Goal: Check status: Check status

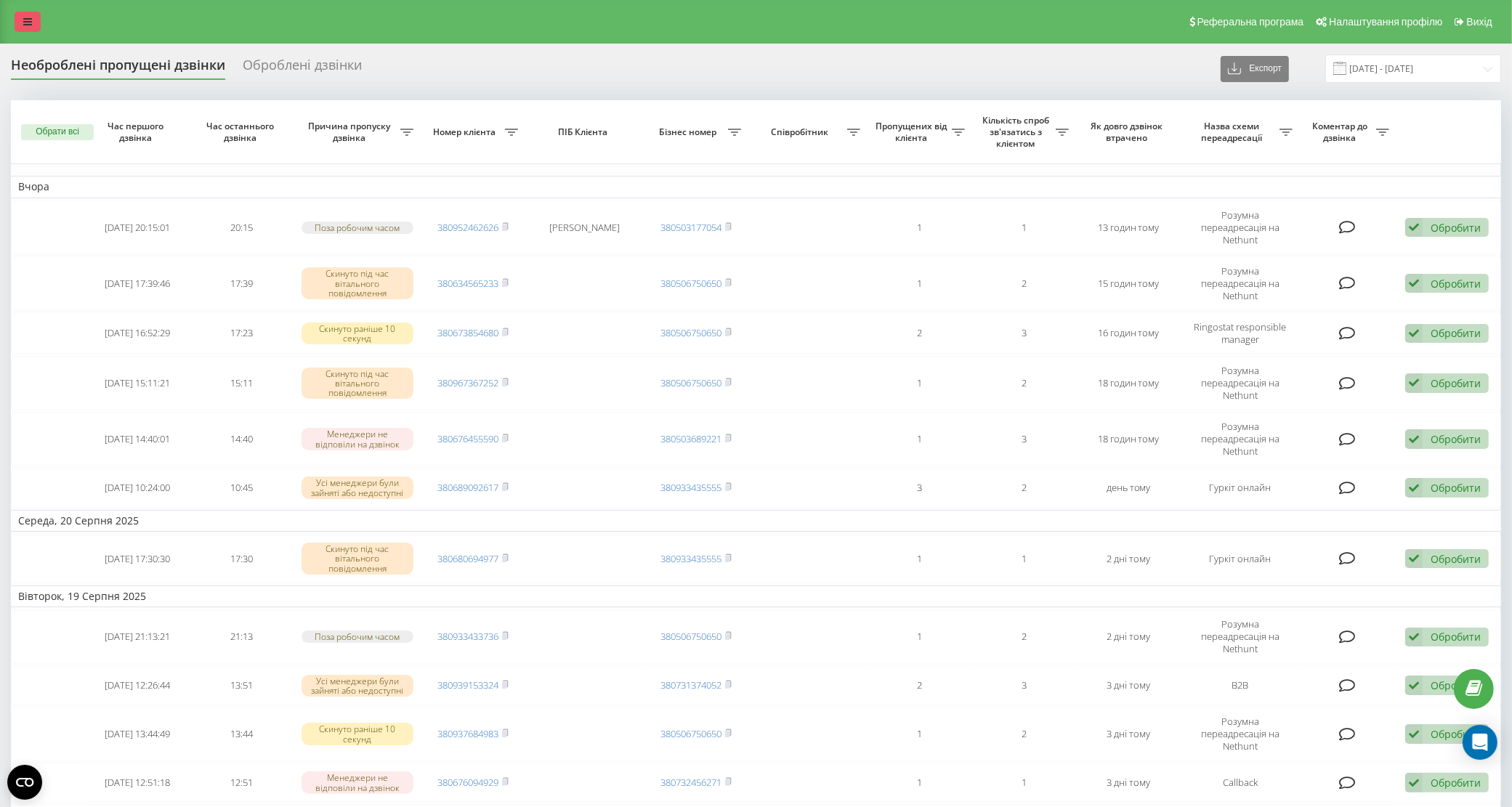
click at [27, 30] on link at bounding box center [27, 22] width 27 height 20
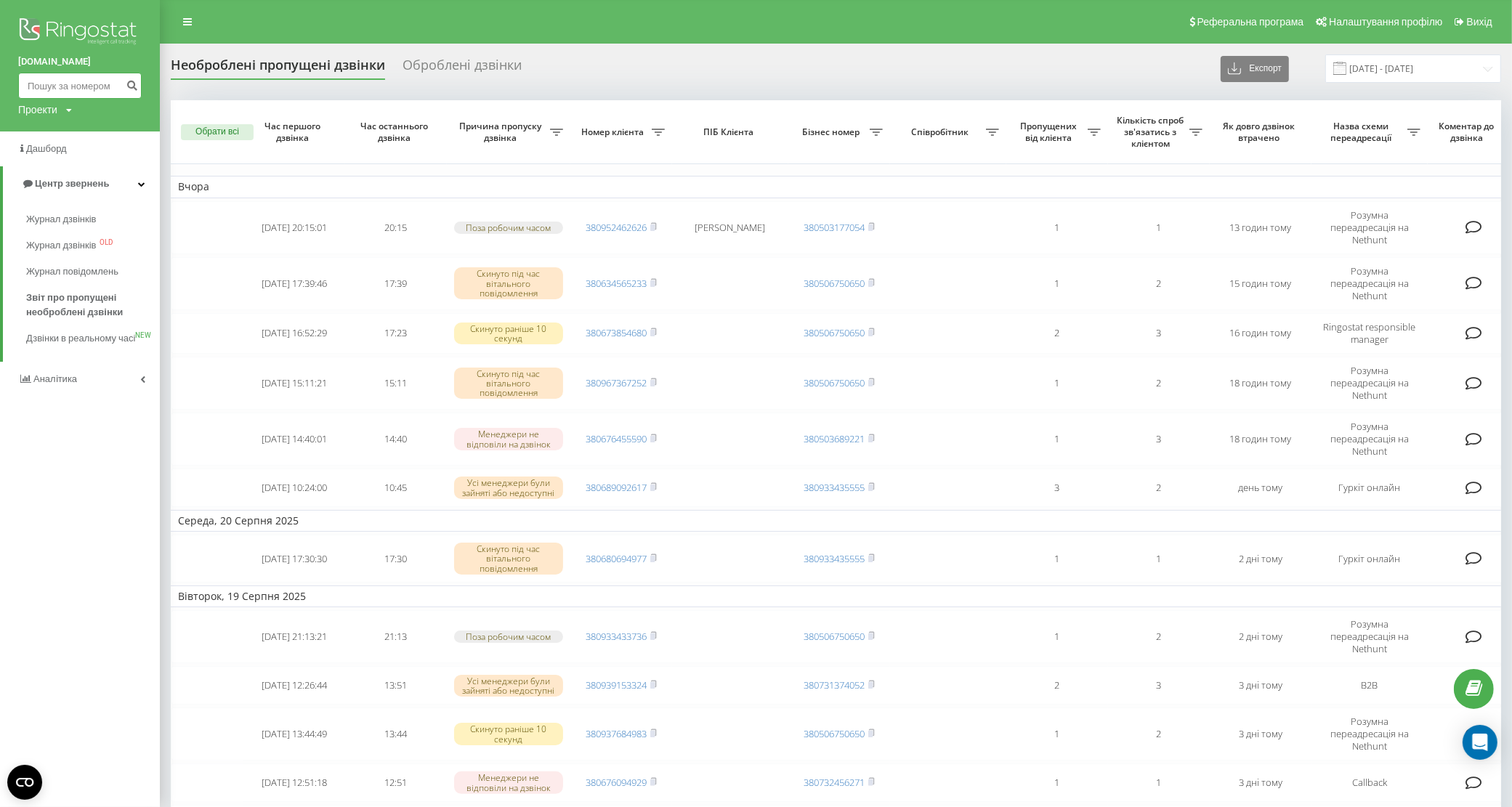
click at [64, 86] on input at bounding box center [80, 85] width 123 height 27
paste input "380931993933"
type input "380931993933"
click at [133, 83] on icon "submit" at bounding box center [132, 84] width 13 height 9
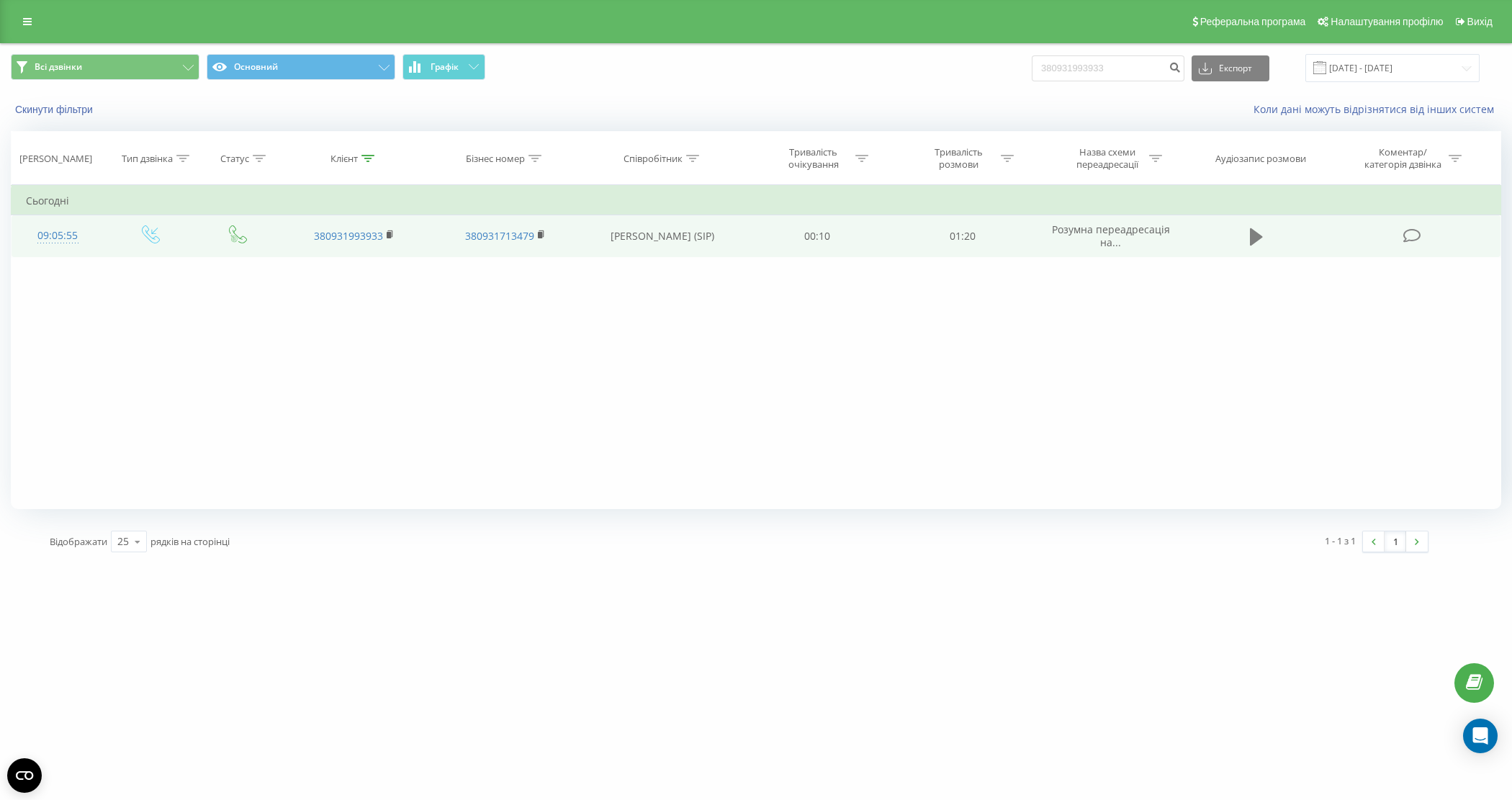
click at [1254, 240] on icon at bounding box center [1256, 237] width 13 height 17
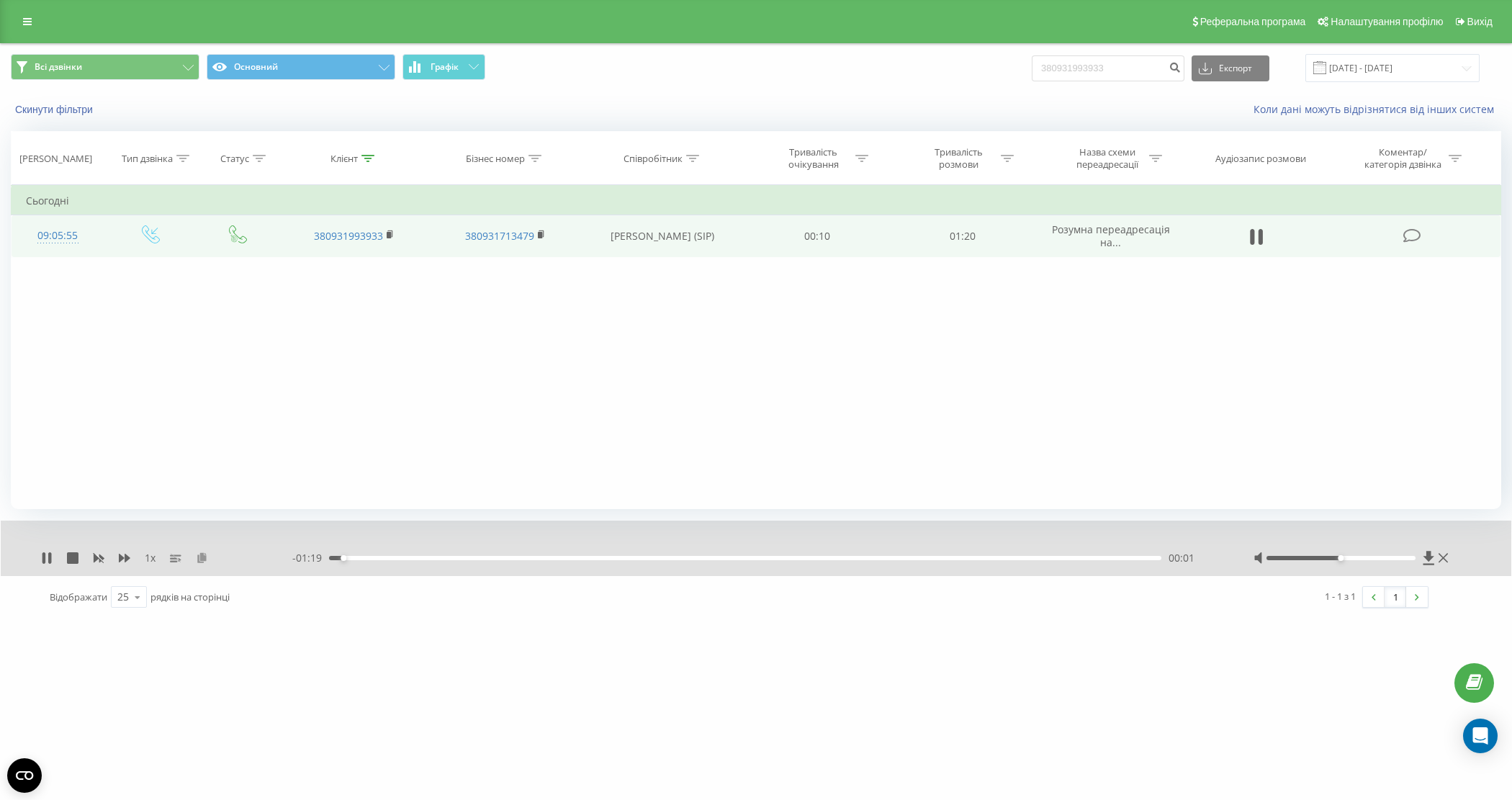
click at [196, 559] on icon at bounding box center [202, 557] width 13 height 10
click at [477, 570] on div "1 x - 01:15 00:05 00:05" at bounding box center [756, 548] width 1510 height 55
click at [484, 563] on div "- 01:15 00:05 00:05" at bounding box center [754, 559] width 926 height 15
click at [485, 561] on div "00:05" at bounding box center [745, 558] width 832 height 5
click at [440, 559] on div "00:10" at bounding box center [745, 558] width 832 height 5
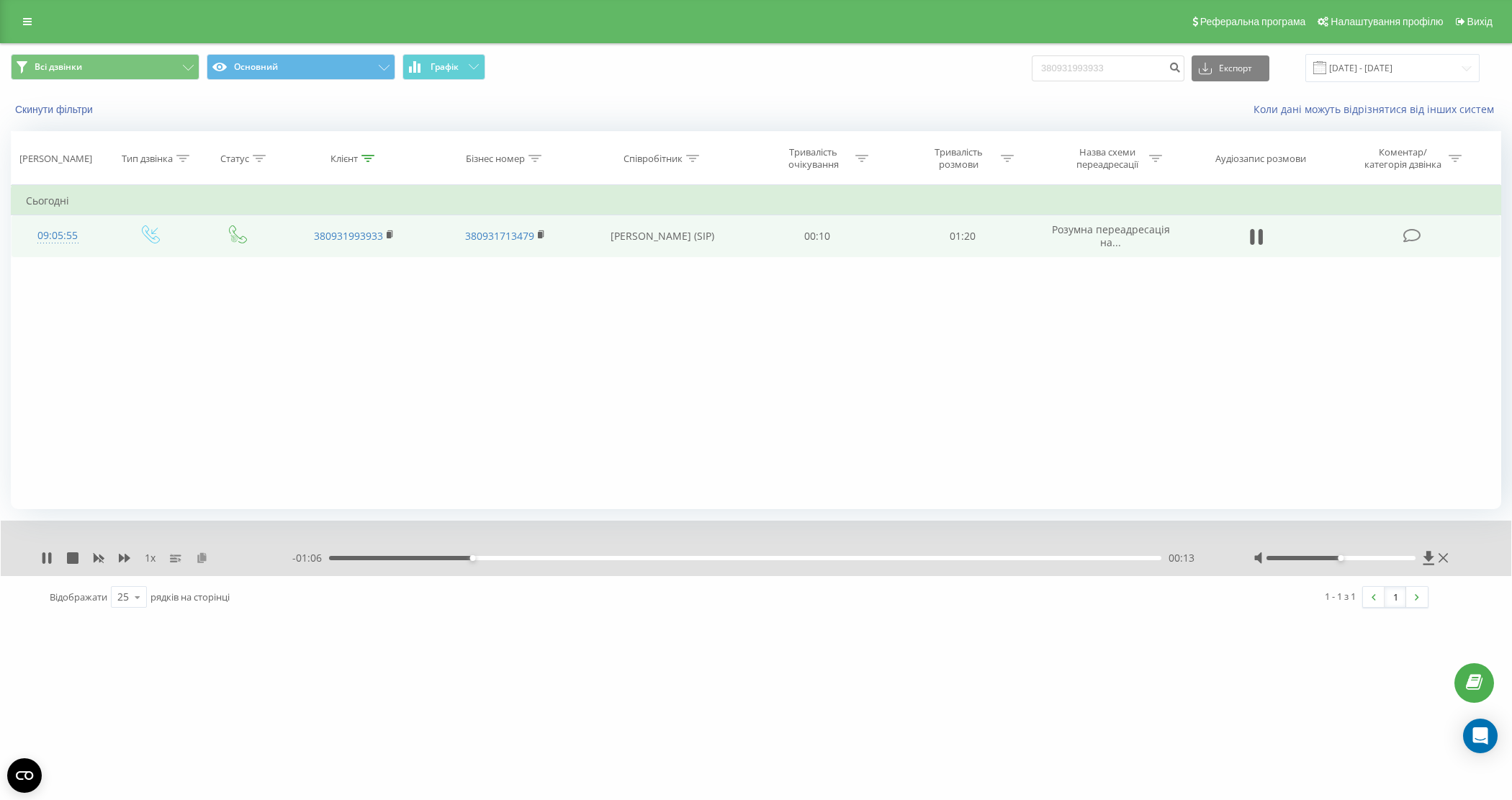
click at [201, 562] on icon at bounding box center [202, 557] width 13 height 10
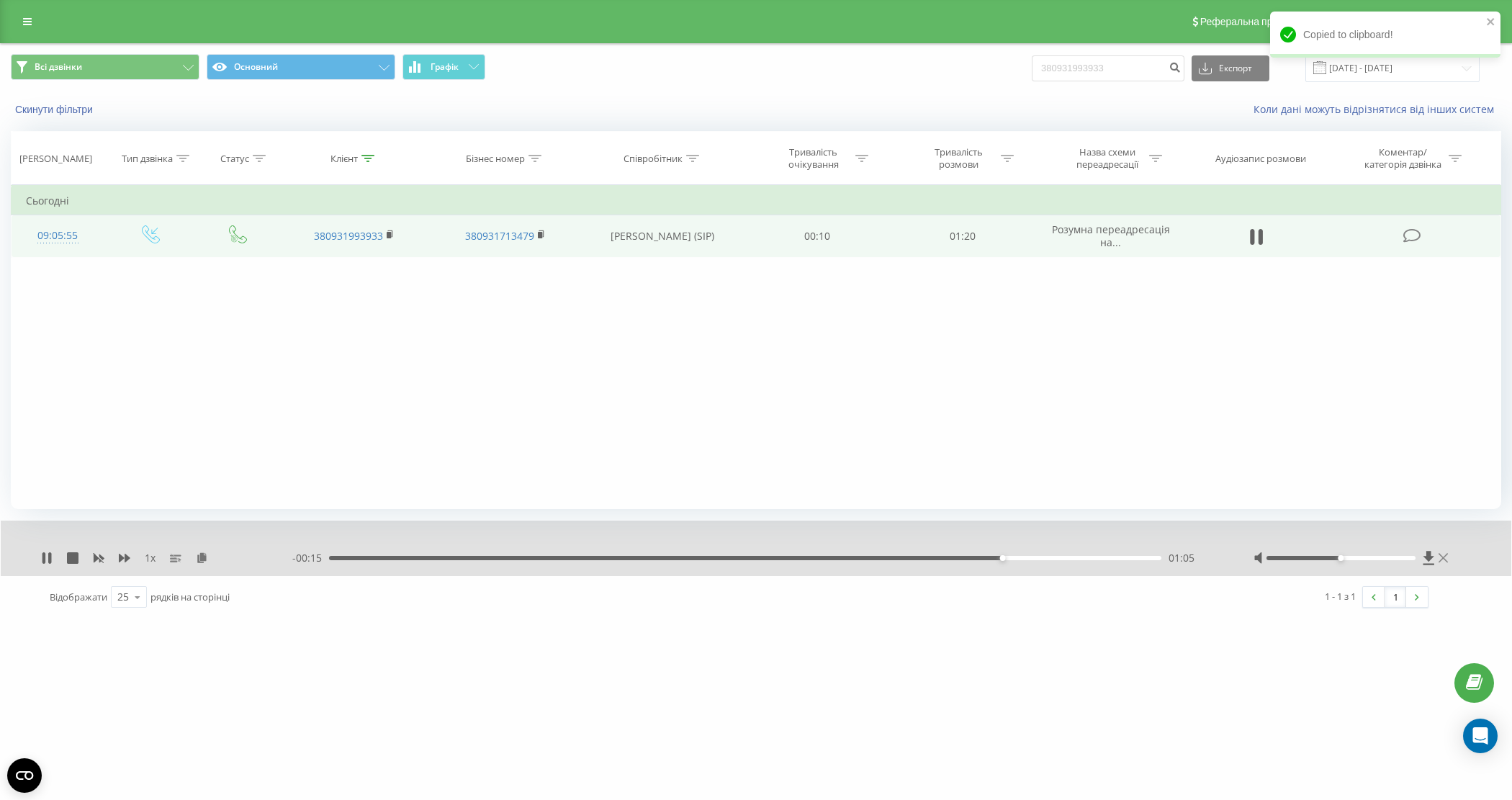
click at [1444, 559] on icon at bounding box center [1443, 558] width 9 height 12
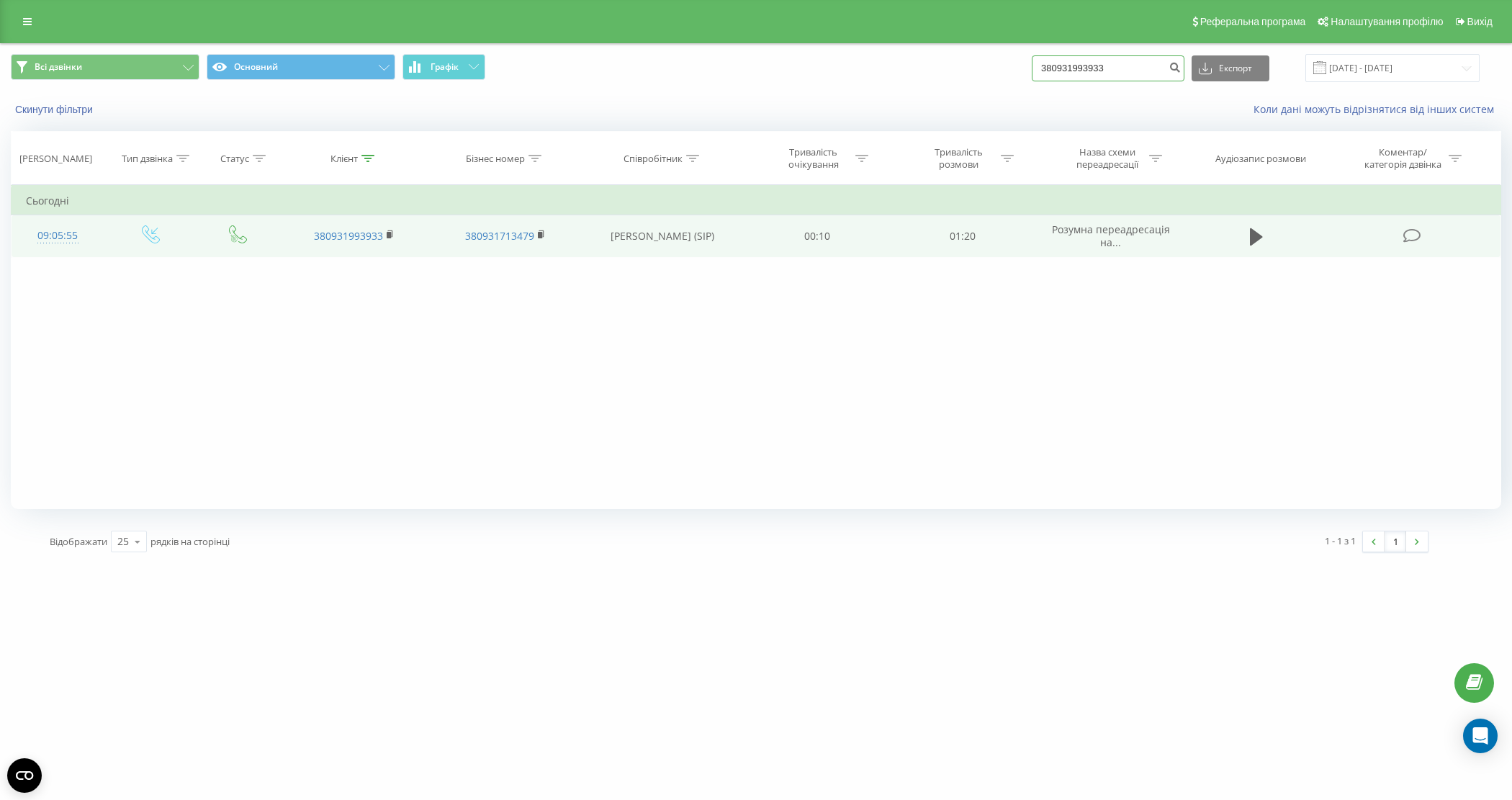
drag, startPoint x: 1149, startPoint y: 70, endPoint x: 1071, endPoint y: 67, distance: 78.1
click at [1071, 67] on input "380931993933" at bounding box center [1108, 68] width 152 height 26
click at [1250, 231] on icon at bounding box center [1256, 237] width 13 height 20
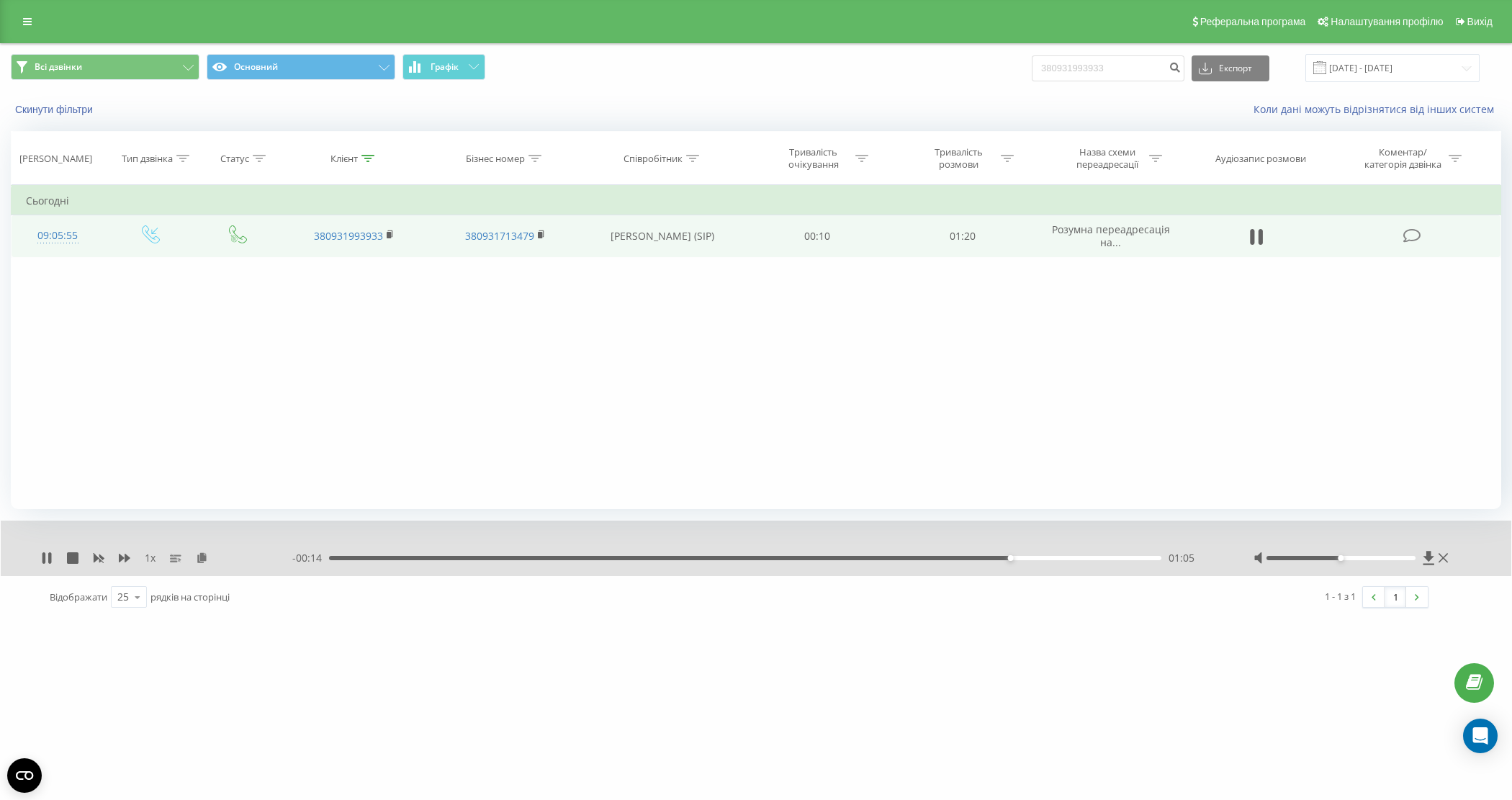
click at [376, 556] on div "01:05" at bounding box center [745, 558] width 832 height 5
click at [1444, 552] on icon at bounding box center [1443, 558] width 9 height 12
